Goal: Find specific page/section: Find specific page/section

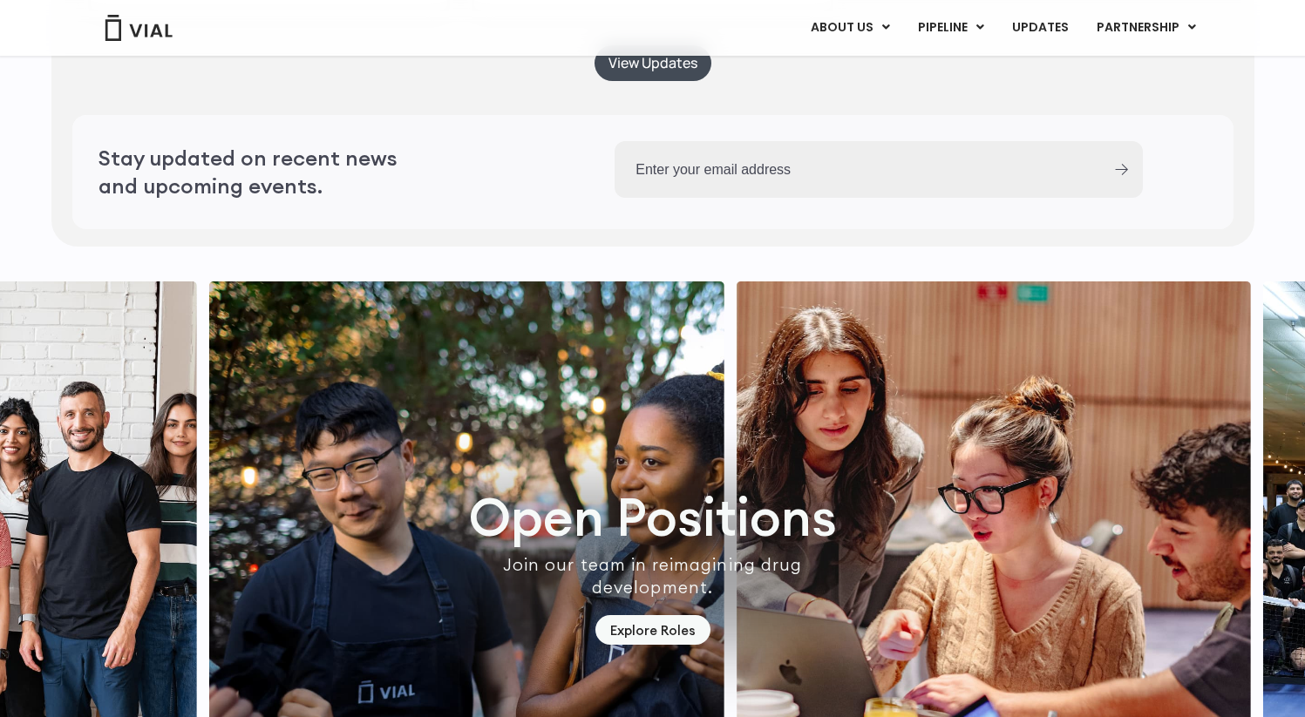
scroll to position [4720, 0]
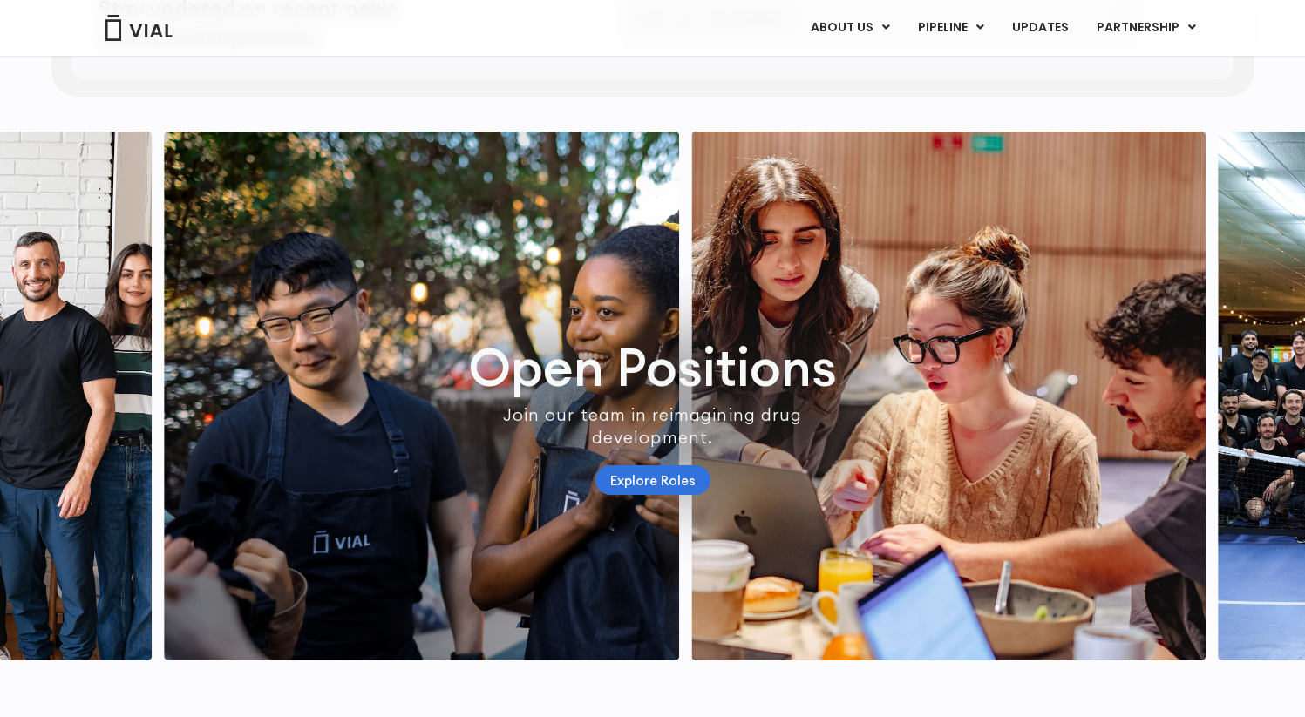
click at [657, 496] on link "Explore Roles" at bounding box center [652, 480] width 115 height 31
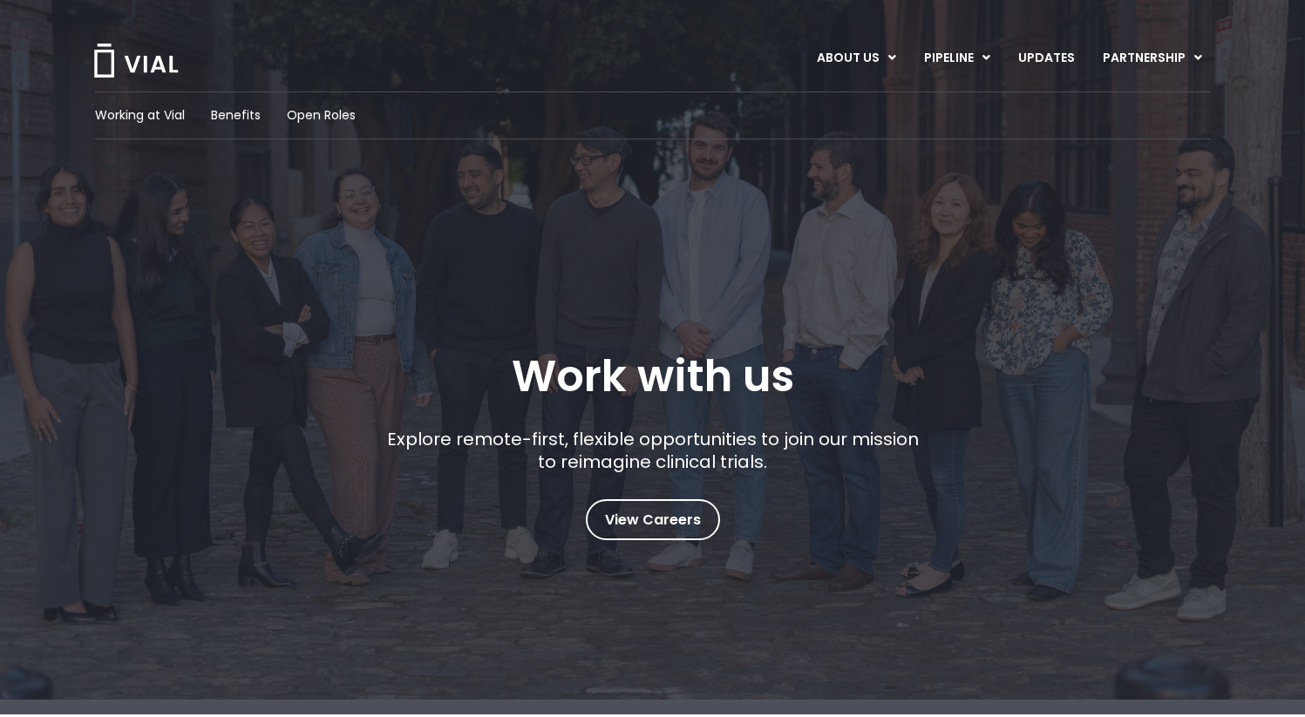
scroll to position [330, 0]
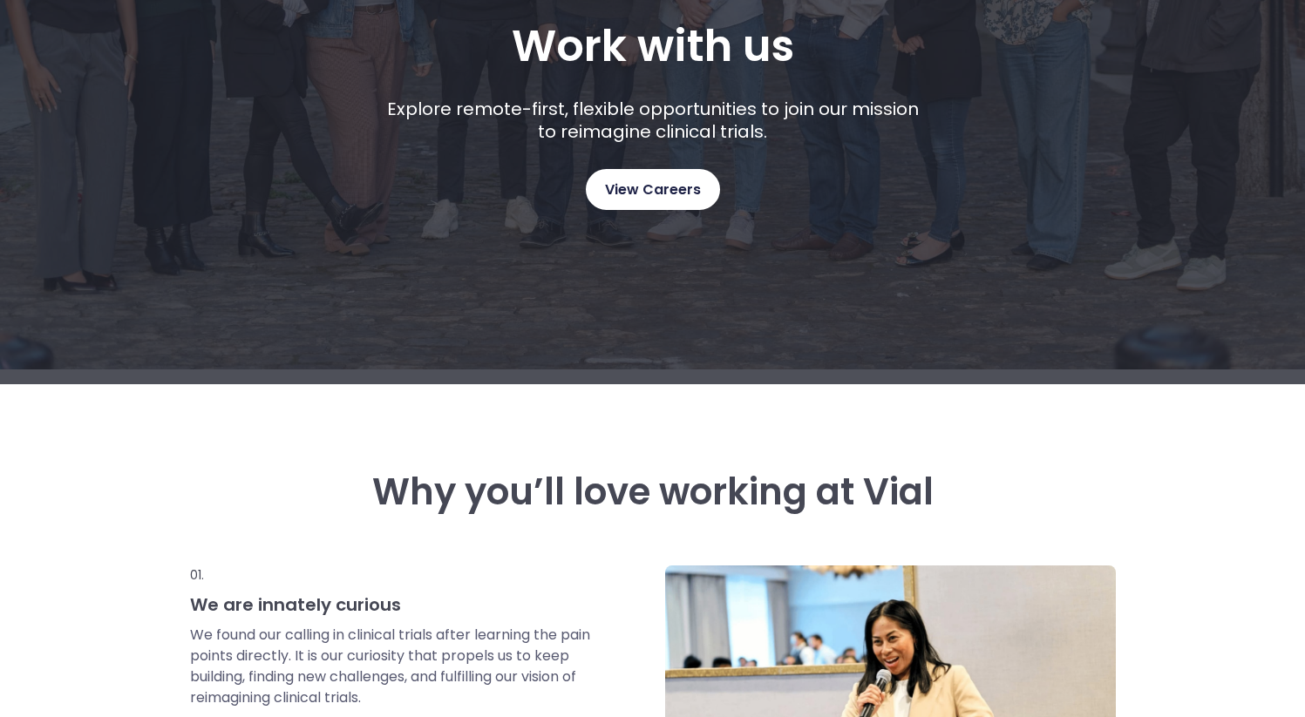
click at [634, 195] on span "View Careers" at bounding box center [653, 190] width 96 height 23
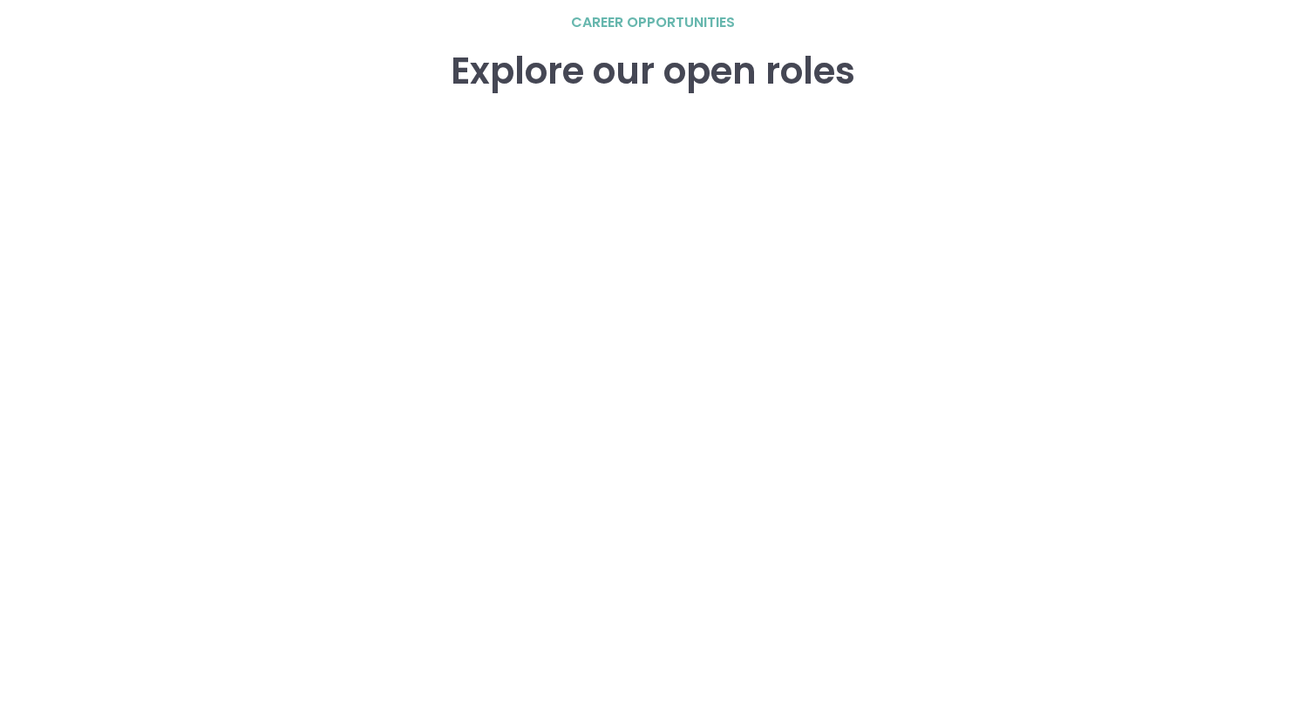
scroll to position [2699, 0]
